Goal: Book appointment/travel/reservation

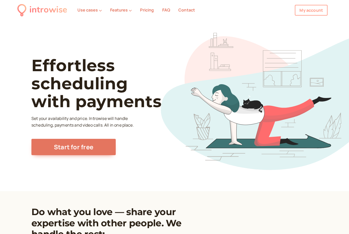
click at [315, 8] on link "My account" at bounding box center [311, 10] width 33 height 11
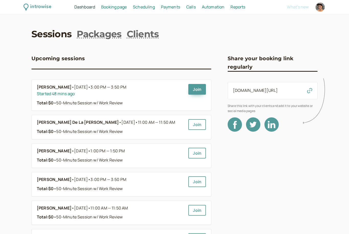
click at [147, 7] on span "Scheduling" at bounding box center [144, 7] width 22 height 6
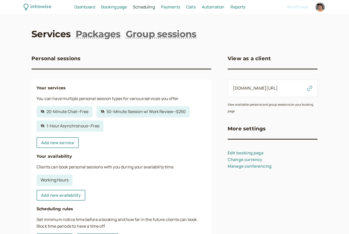
click at [120, 8] on span "Booking page" at bounding box center [114, 7] width 26 height 6
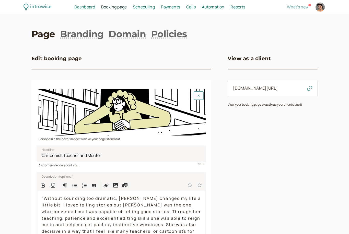
click at [147, 7] on span "Scheduling" at bounding box center [144, 7] width 22 height 6
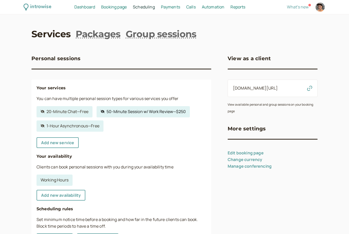
click at [159, 111] on link "Hidden service 50-Minute Session w/ Work Review — $250" at bounding box center [143, 111] width 93 height 11
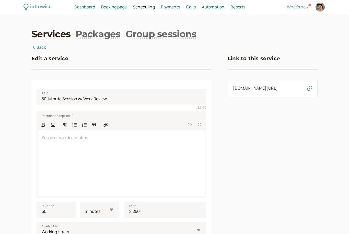
click at [308, 91] on icon "button" at bounding box center [309, 88] width 5 height 5
